Goal: Find contact information: Find contact information

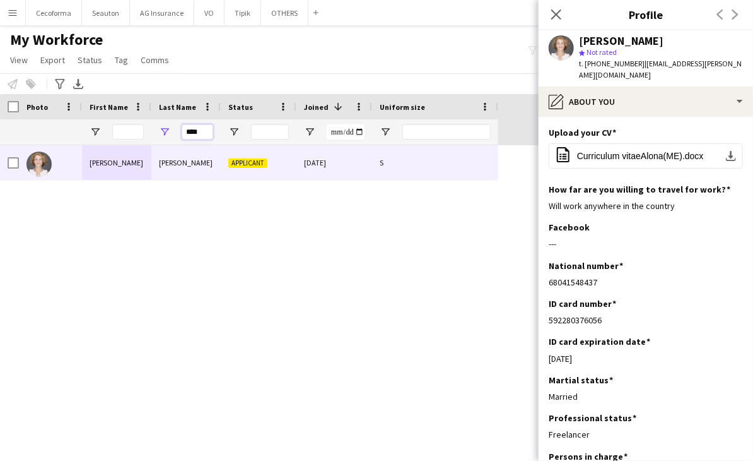
drag, startPoint x: 209, startPoint y: 133, endPoint x: 148, endPoint y: 133, distance: 60.6
click at [148, 133] on div "****" at bounding box center [249, 131] width 499 height 25
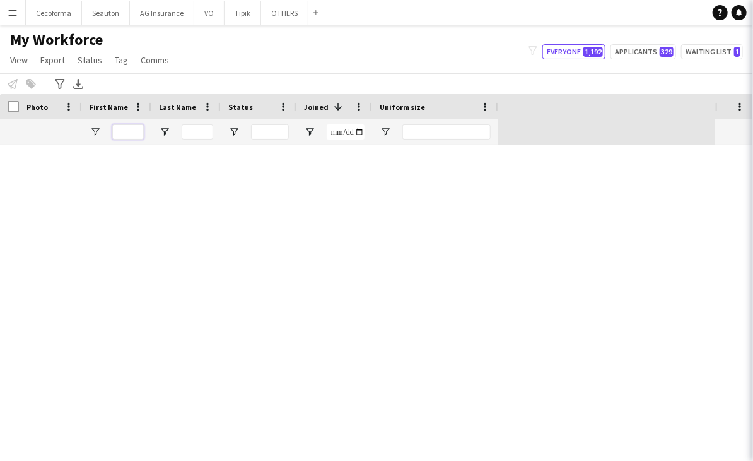
click at [139, 131] on input "First Name Filter Input" at bounding box center [128, 131] width 32 height 15
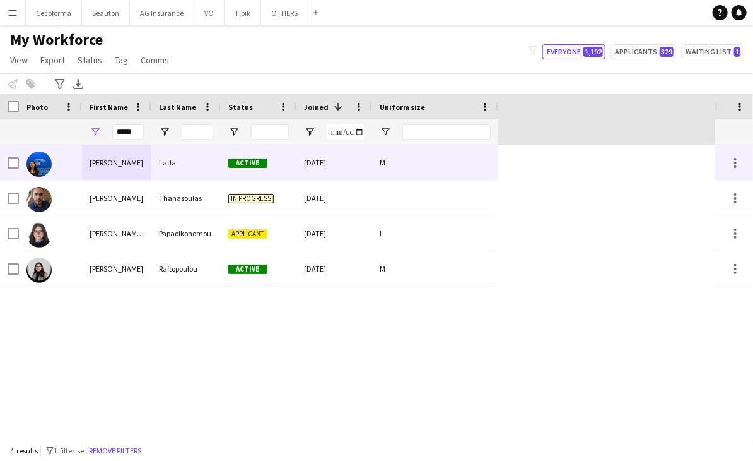
click at [121, 167] on div "[PERSON_NAME]" at bounding box center [116, 162] width 69 height 35
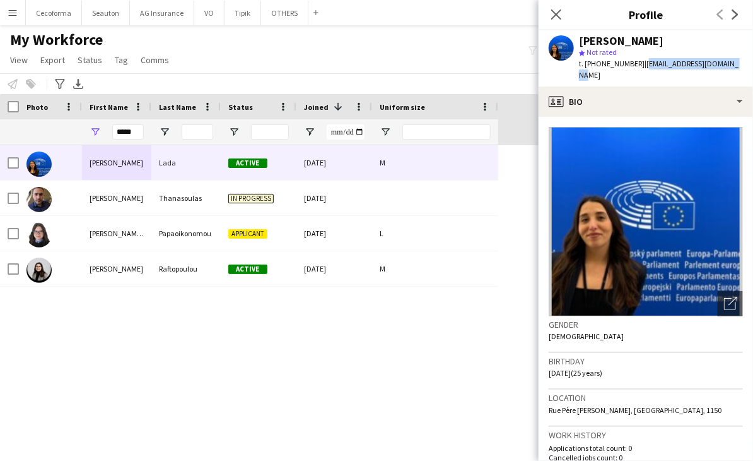
drag, startPoint x: 724, startPoint y: 62, endPoint x: 636, endPoint y: 66, distance: 88.4
click at [636, 66] on div "[PERSON_NAME] star Not rated t. [PHONE_NUMBER] | [EMAIL_ADDRESS][DOMAIN_NAME]" at bounding box center [646, 58] width 215 height 56
copy span "[EMAIL_ADDRESS][DOMAIN_NAME]"
drag, startPoint x: 586, startPoint y: 66, endPoint x: 630, endPoint y: 64, distance: 44.2
click at [630, 64] on span "t. [PHONE_NUMBER]" at bounding box center [612, 63] width 66 height 9
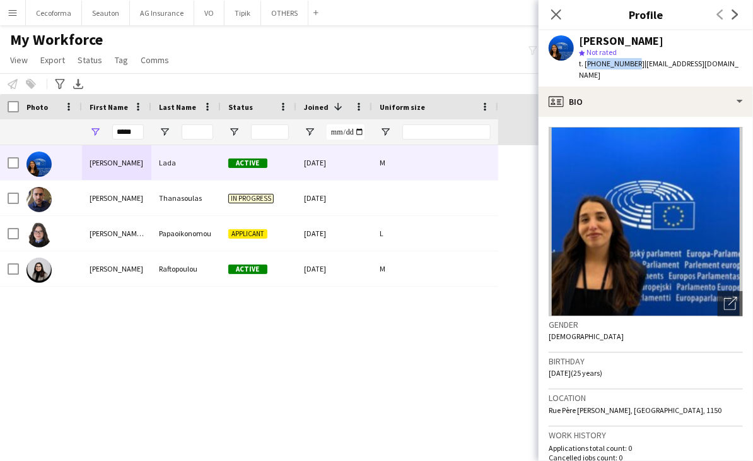
copy span "[PHONE_NUMBER]"
drag, startPoint x: 136, startPoint y: 134, endPoint x: 95, endPoint y: 136, distance: 40.5
click at [95, 136] on div "*****" at bounding box center [116, 131] width 69 height 25
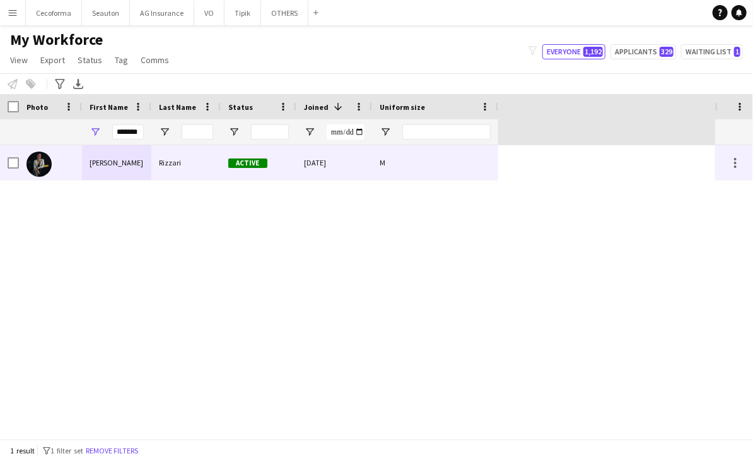
click at [96, 172] on div "[PERSON_NAME]" at bounding box center [116, 162] width 69 height 35
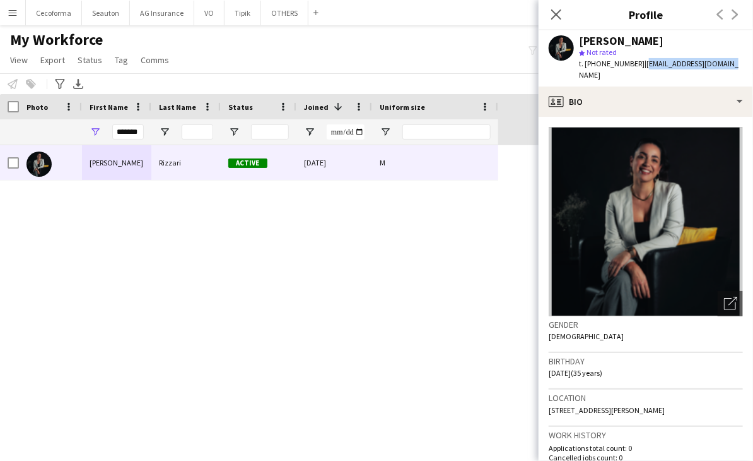
drag, startPoint x: 719, startPoint y: 64, endPoint x: 635, endPoint y: 64, distance: 84.6
click at [635, 64] on app-profile-header "[PERSON_NAME] star Not rated t. [PHONE_NUMBER] | [EMAIL_ADDRESS][DOMAIN_NAME]" at bounding box center [646, 58] width 215 height 56
copy span "[EMAIL_ADDRESS][DOMAIN_NAME]"
drag, startPoint x: 585, startPoint y: 64, endPoint x: 631, endPoint y: 64, distance: 46.1
click at [631, 64] on span "t. [PHONE_NUMBER]" at bounding box center [612, 63] width 66 height 9
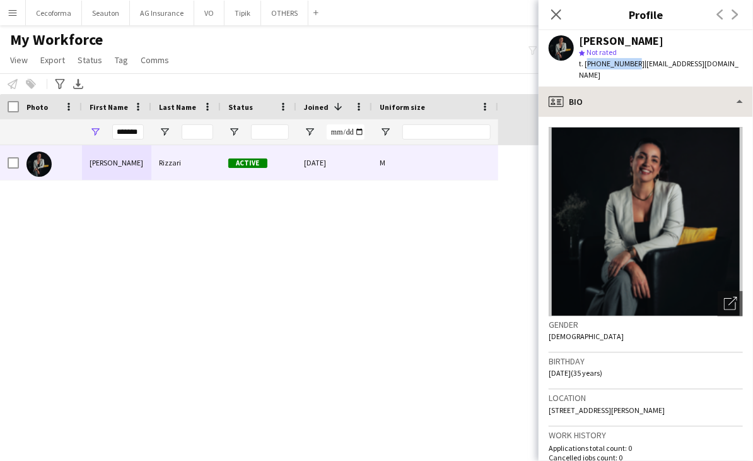
copy span "[PHONE_NUMBER]"
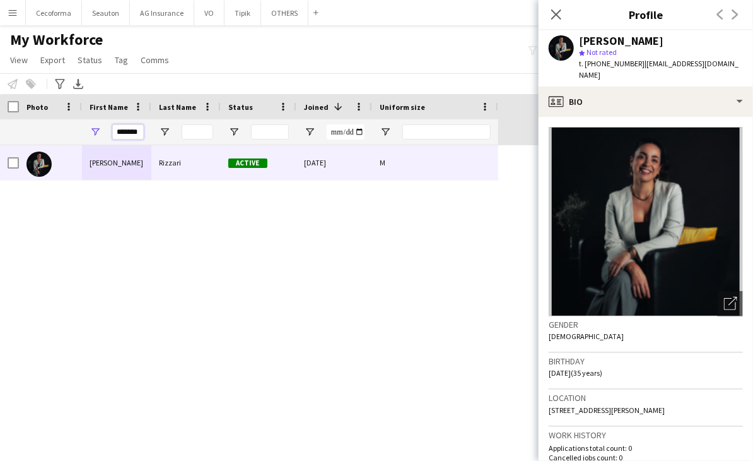
drag, startPoint x: 142, startPoint y: 132, endPoint x: 95, endPoint y: 132, distance: 47.3
click at [95, 132] on div "*******" at bounding box center [116, 131] width 69 height 25
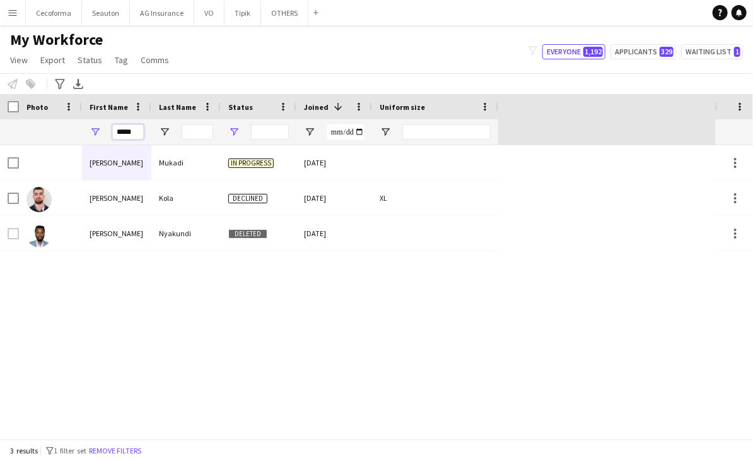
type input "*****"
click at [235, 132] on span "Open Filter Menu" at bounding box center [233, 131] width 11 height 11
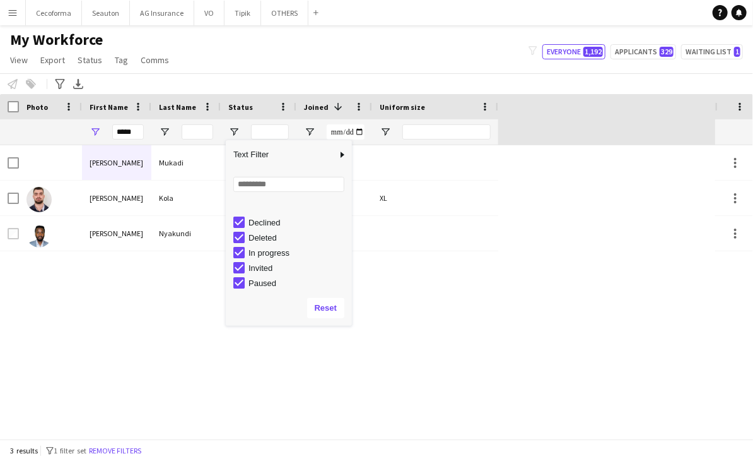
scroll to position [16, 0]
click at [163, 313] on div "[PERSON_NAME] In progress [DATE] [PERSON_NAME] Declined [DATE] XL [PERSON_NAME]…" at bounding box center [358, 291] width 716 height 293
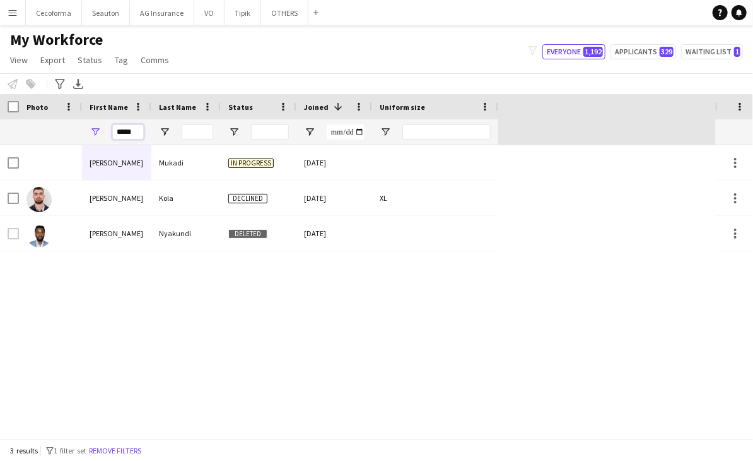
drag, startPoint x: 134, startPoint y: 130, endPoint x: 68, endPoint y: 129, distance: 66.3
click at [78, 132] on div "*****" at bounding box center [249, 131] width 499 height 25
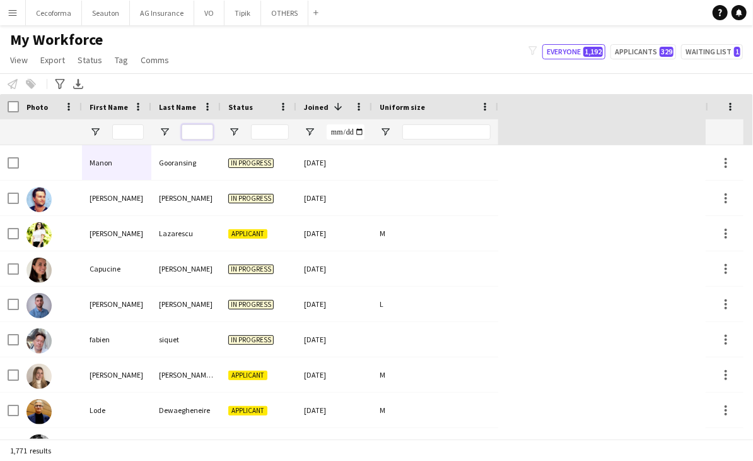
click at [206, 130] on input "Last Name Filter Input" at bounding box center [198, 131] width 32 height 15
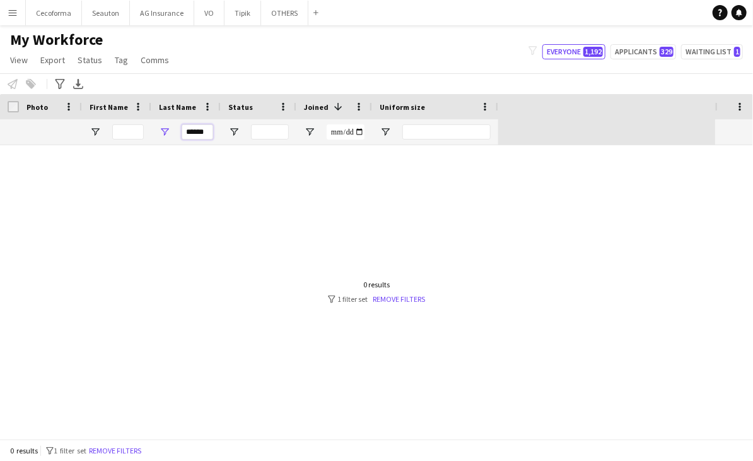
scroll to position [0, 0]
type input "*"
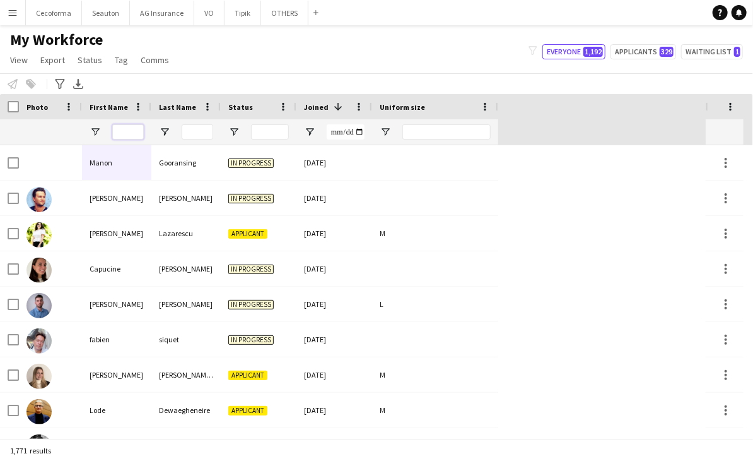
click at [131, 132] on input "First Name Filter Input" at bounding box center [128, 131] width 32 height 15
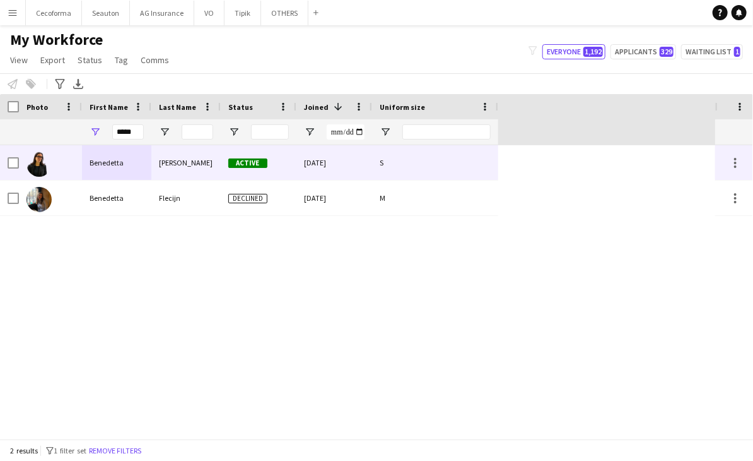
click at [137, 158] on div "Benedetta" at bounding box center [116, 162] width 69 height 35
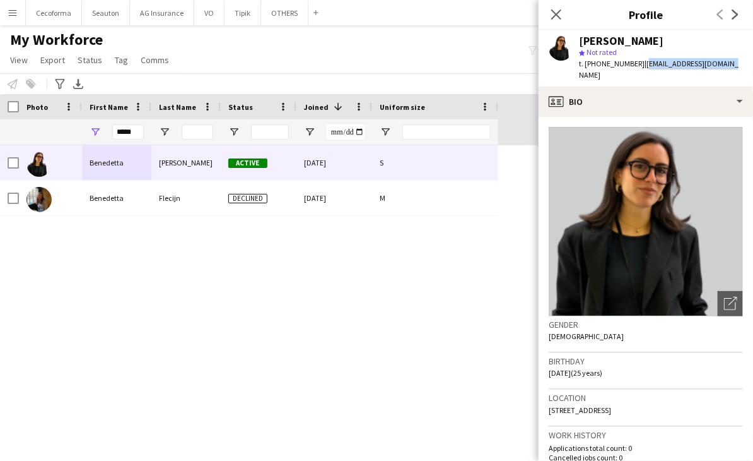
drag, startPoint x: 719, startPoint y: 62, endPoint x: 639, endPoint y: 66, distance: 80.2
click at [639, 66] on div "[PERSON_NAME] star Not rated t. [PHONE_NUMBER] | [EMAIL_ADDRESS][DOMAIN_NAME]" at bounding box center [646, 58] width 215 height 56
copy span "[EMAIL_ADDRESS][DOMAIN_NAME]"
drag, startPoint x: 586, startPoint y: 66, endPoint x: 634, endPoint y: 64, distance: 48.0
click at [634, 64] on span "t. [PHONE_NUMBER]" at bounding box center [612, 63] width 66 height 9
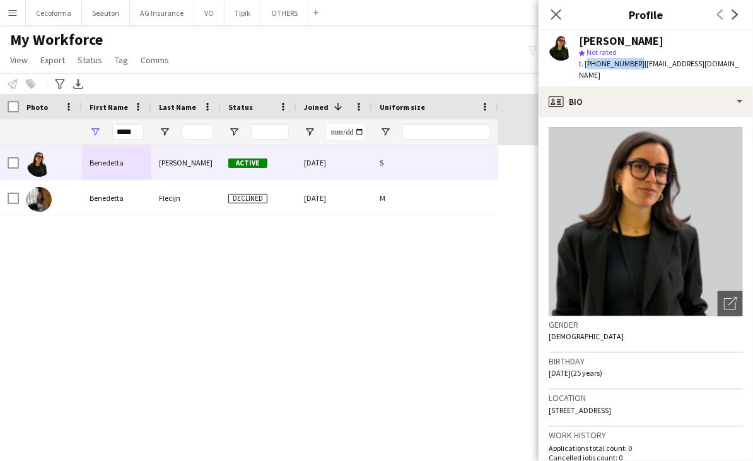
copy span "[PHONE_NUMBER]"
drag, startPoint x: 117, startPoint y: 134, endPoint x: 455, endPoint y: 135, distance: 337.6
click at [454, 135] on div "*****" at bounding box center [249, 131] width 499 height 25
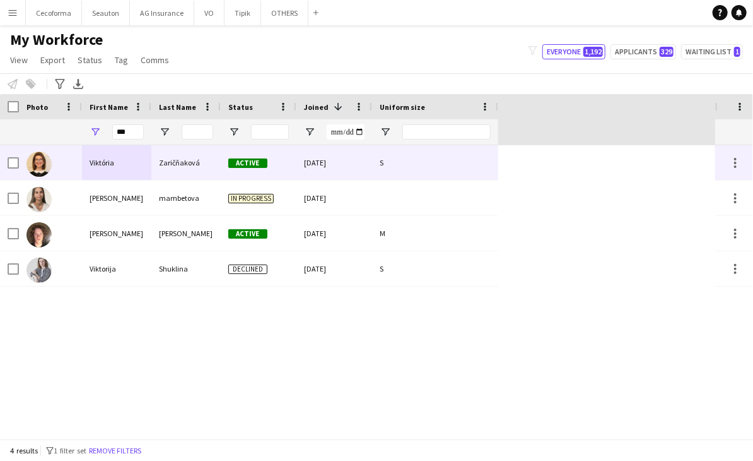
click at [114, 160] on div "Viktória" at bounding box center [116, 162] width 69 height 35
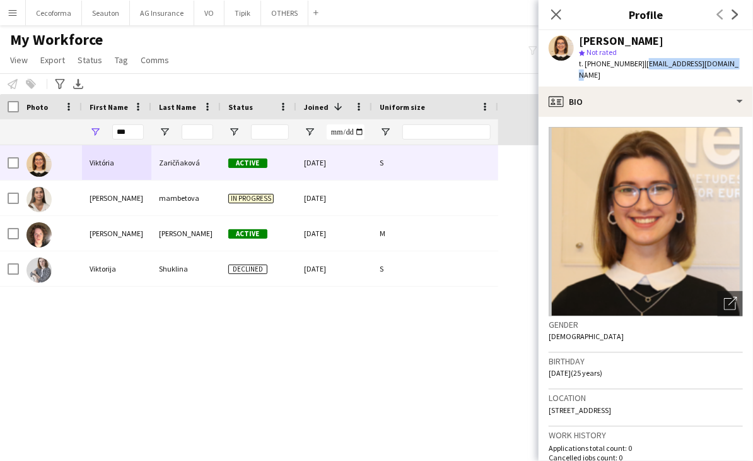
drag, startPoint x: 726, startPoint y: 59, endPoint x: 639, endPoint y: 68, distance: 86.9
click at [639, 68] on div "[PERSON_NAME] star Not rated t. [PHONE_NUMBER] | [PERSON_NAME][EMAIL_ADDRESS][D…" at bounding box center [646, 58] width 215 height 56
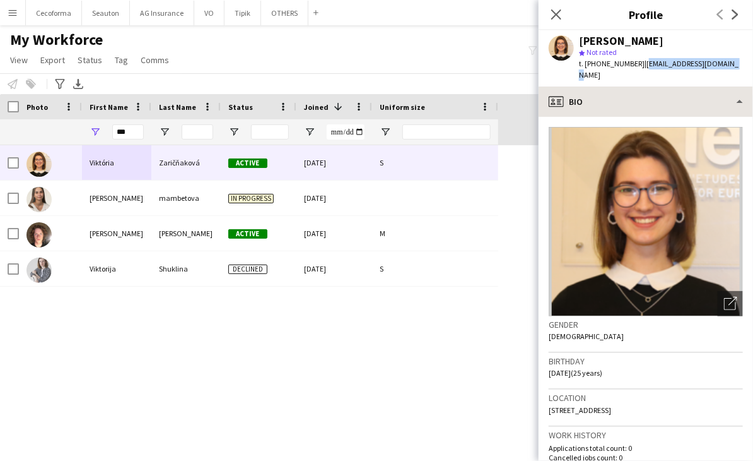
copy span "[EMAIL_ADDRESS][DOMAIN_NAME]"
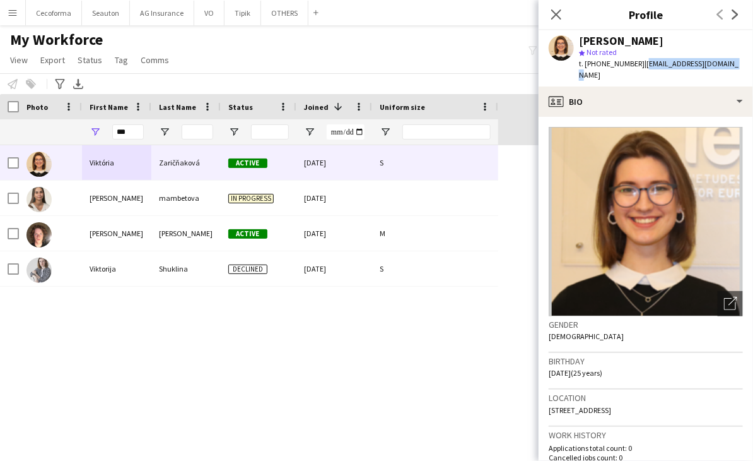
drag, startPoint x: 586, startPoint y: 61, endPoint x: 635, endPoint y: 63, distance: 49.9
click at [635, 63] on div "t. [PHONE_NUMBER] | [PERSON_NAME][EMAIL_ADDRESS][DOMAIN_NAME]" at bounding box center [661, 69] width 164 height 23
copy span "[PHONE_NUMBER]"
drag, startPoint x: 129, startPoint y: 131, endPoint x: 86, endPoint y: 131, distance: 43.5
click at [86, 131] on div "***" at bounding box center [116, 131] width 69 height 25
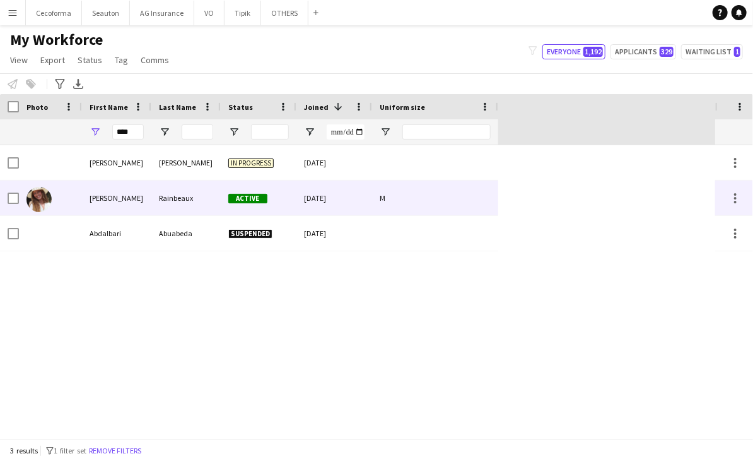
click at [104, 203] on div "[PERSON_NAME]" at bounding box center [116, 197] width 69 height 35
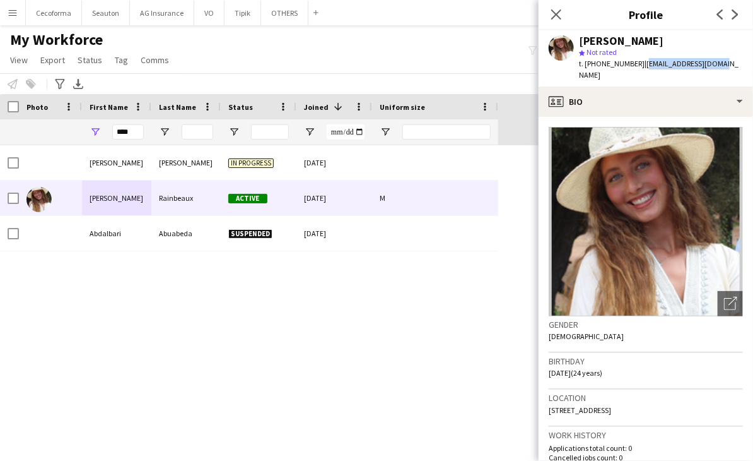
drag, startPoint x: 711, startPoint y: 64, endPoint x: 636, endPoint y: 71, distance: 74.8
click at [636, 71] on div "[PERSON_NAME] star Not rated t. [PHONE_NUMBER] | [EMAIL_ADDRESS][DOMAIN_NAME]" at bounding box center [646, 58] width 215 height 56
copy span "[EMAIL_ADDRESS][DOMAIN_NAME]"
drag, startPoint x: 586, startPoint y: 65, endPoint x: 631, endPoint y: 65, distance: 45.4
click at [631, 65] on span "t. [PHONE_NUMBER]" at bounding box center [612, 63] width 66 height 9
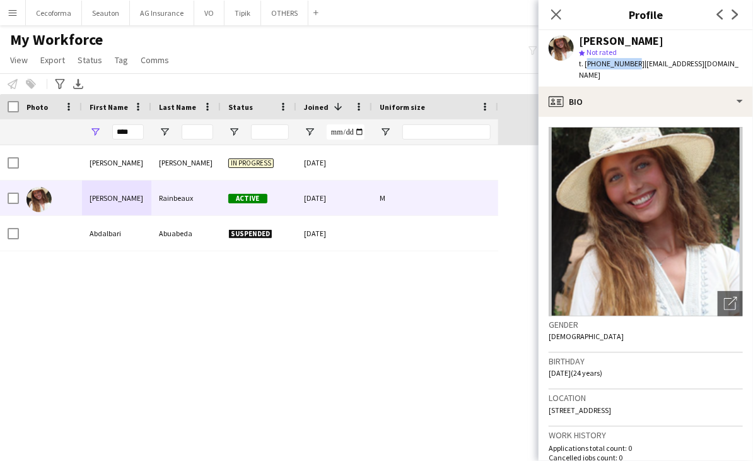
copy span "[PHONE_NUMBER]"
drag, startPoint x: 134, startPoint y: 134, endPoint x: 90, endPoint y: 136, distance: 44.2
click at [90, 136] on div "****" at bounding box center [116, 131] width 69 height 25
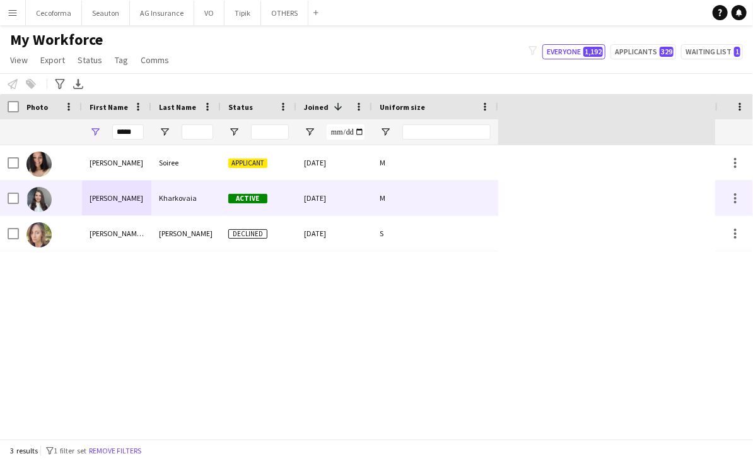
click at [124, 204] on div "[PERSON_NAME]" at bounding box center [116, 197] width 69 height 35
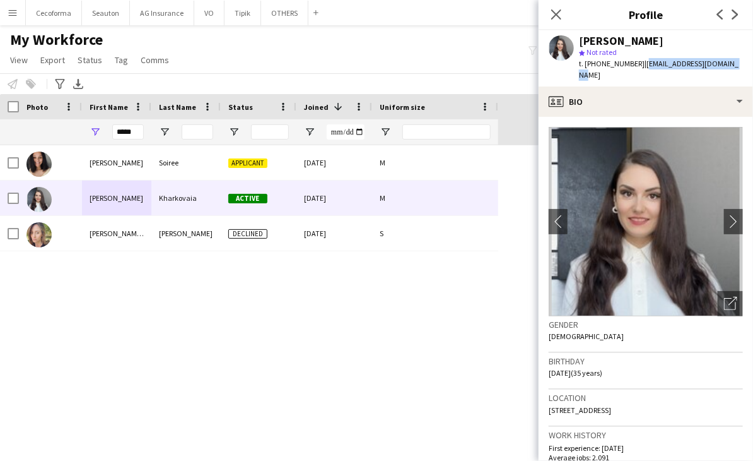
drag, startPoint x: 736, startPoint y: 68, endPoint x: 640, endPoint y: 61, distance: 96.1
click at [640, 61] on div "[PERSON_NAME] star Not rated t. [PHONE_NUMBER] | [EMAIL_ADDRESS][DOMAIN_NAME]" at bounding box center [646, 58] width 215 height 56
drag, startPoint x: 585, startPoint y: 65, endPoint x: 634, endPoint y: 62, distance: 48.7
click at [634, 62] on span "t. [PHONE_NUMBER]" at bounding box center [612, 63] width 66 height 9
drag, startPoint x: 131, startPoint y: 131, endPoint x: 72, endPoint y: 132, distance: 59.3
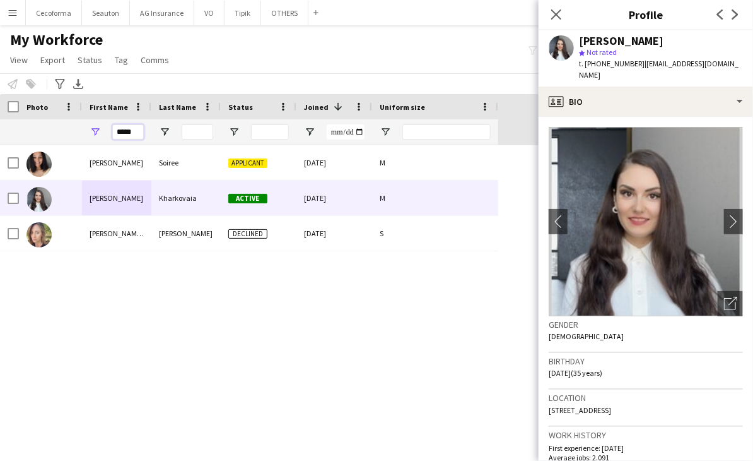
click at [72, 132] on div "*****" at bounding box center [249, 131] width 499 height 25
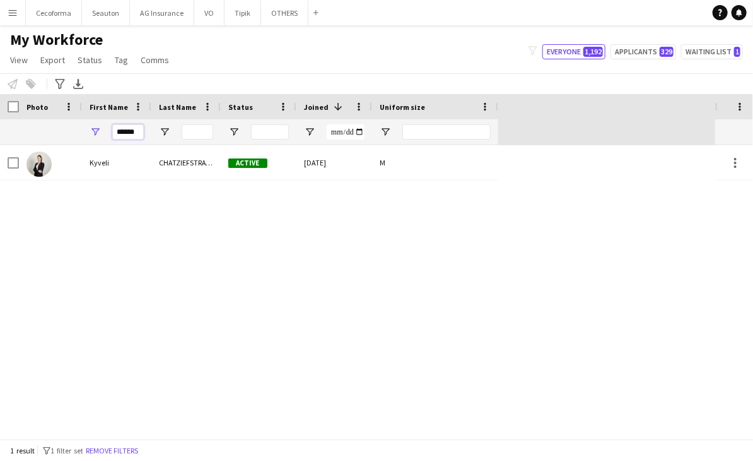
type input "******"
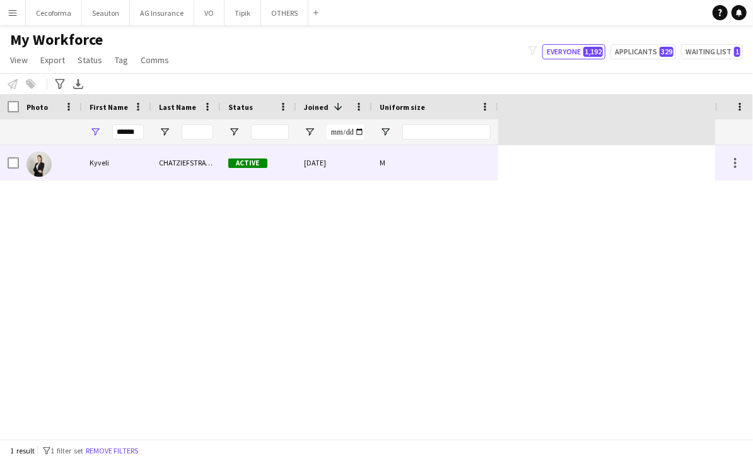
click at [135, 162] on div "Kyveli" at bounding box center [116, 162] width 69 height 35
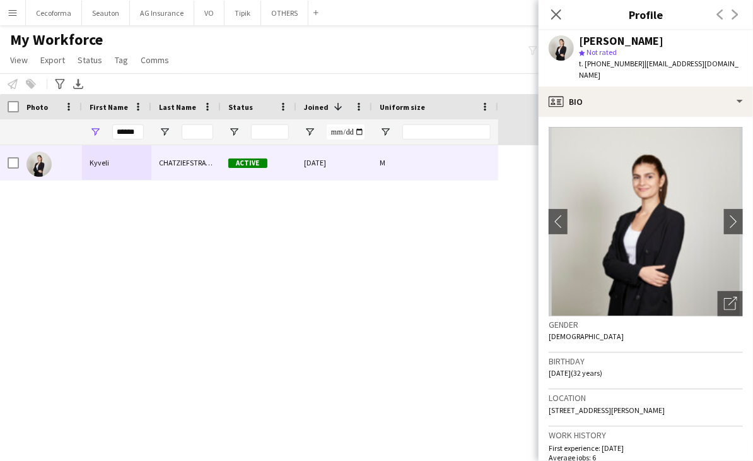
drag, startPoint x: 639, startPoint y: 63, endPoint x: 742, endPoint y: 60, distance: 102.9
click at [742, 60] on div "[PERSON_NAME] star Not rated t. [PHONE_NUMBER] | [EMAIL_ADDRESS][DOMAIN_NAME]" at bounding box center [646, 58] width 215 height 56
drag, startPoint x: 584, startPoint y: 62, endPoint x: 636, endPoint y: 66, distance: 51.9
click at [636, 66] on div "t. [PHONE_NUMBER] | [EMAIL_ADDRESS][DOMAIN_NAME]" at bounding box center [661, 69] width 164 height 23
